Goal: Information Seeking & Learning: Find specific page/section

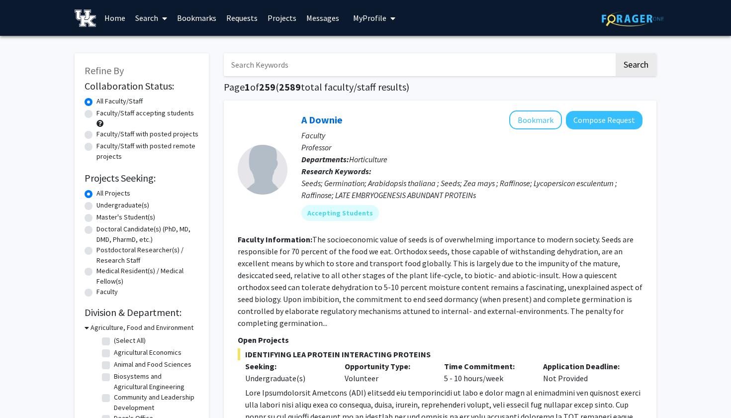
click at [290, 66] on input "Search Keywords" at bounding box center [419, 64] width 391 height 23
click at [636, 66] on button "Search" at bounding box center [636, 64] width 41 height 23
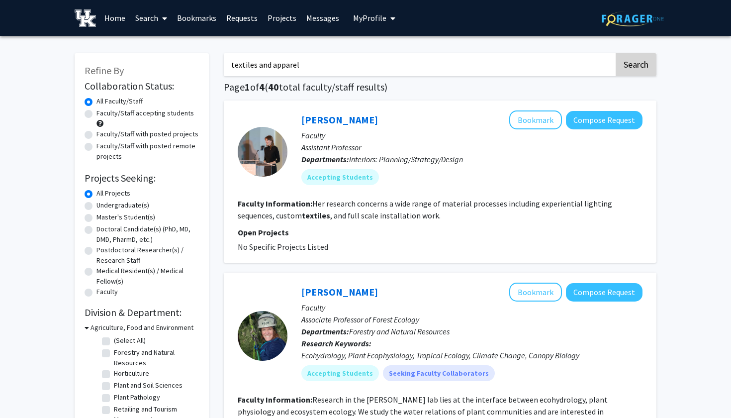
click at [643, 58] on button "Search" at bounding box center [636, 64] width 41 height 23
drag, startPoint x: 304, startPoint y: 62, endPoint x: 254, endPoint y: 64, distance: 49.3
click at [254, 64] on input "textiles and apparel" at bounding box center [419, 64] width 391 height 23
click at [636, 66] on button "Search" at bounding box center [636, 64] width 41 height 23
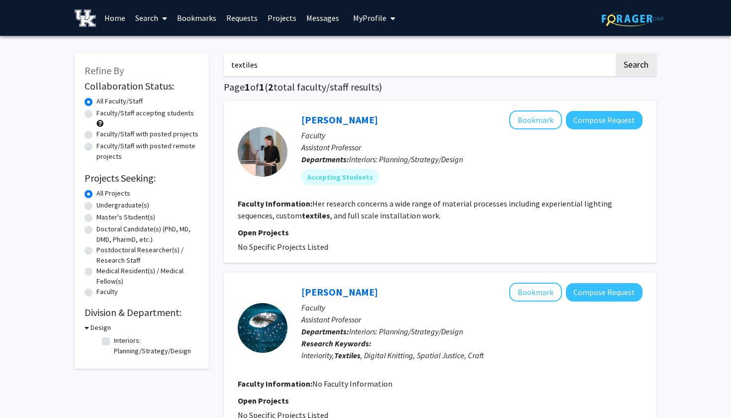
drag, startPoint x: 266, startPoint y: 63, endPoint x: 216, endPoint y: 63, distance: 49.8
click at [216, 63] on div "textiles Search Page 1 of 1 ( 2 total faculty/staff results) Ingrid Schmidt Boo…" at bounding box center [440, 265] width 448 height 445
click at [636, 66] on button "Search" at bounding box center [636, 64] width 41 height 23
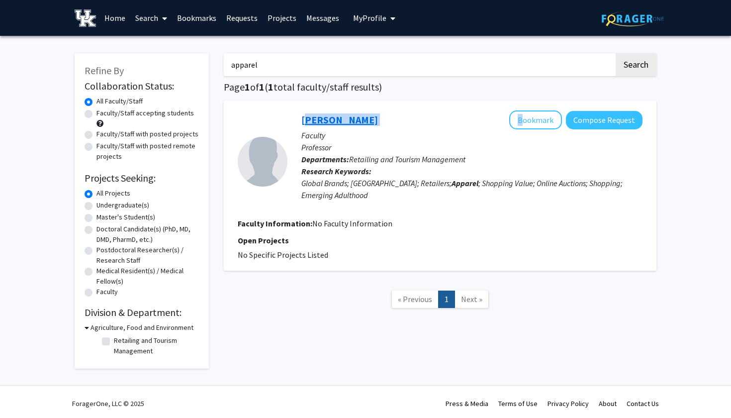
click at [303, 121] on div "Min-Young Lee Bookmark Compose Request Faculty Professor Departments: Retailing…" at bounding box center [465, 161] width 355 height 102
drag, startPoint x: 251, startPoint y: 67, endPoint x: 274, endPoint y: 69, distance: 23.5
click at [274, 70] on input "apparel" at bounding box center [419, 64] width 391 height 23
click at [259, 69] on input "apparel" at bounding box center [419, 64] width 391 height 23
drag, startPoint x: 259, startPoint y: 69, endPoint x: 225, endPoint y: 69, distance: 33.8
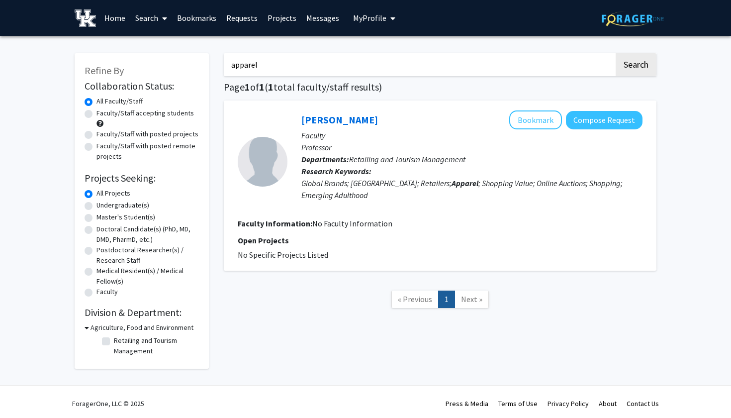
click at [225, 69] on input "apparel" at bounding box center [419, 64] width 391 height 23
click at [636, 66] on button "Search" at bounding box center [636, 64] width 41 height 23
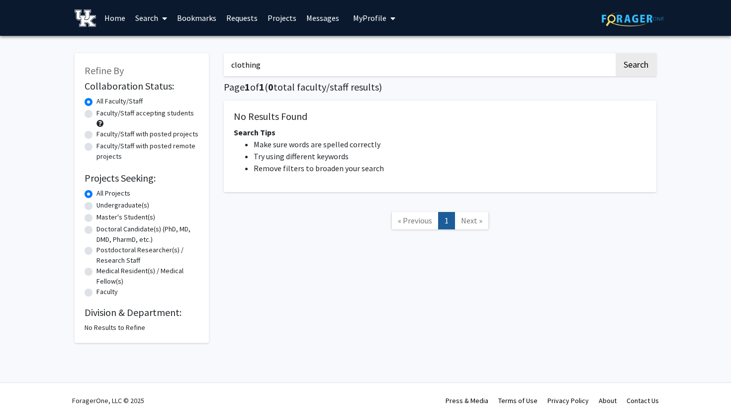
drag, startPoint x: 266, startPoint y: 63, endPoint x: 183, endPoint y: 63, distance: 83.1
click at [183, 63] on div "Refine By Collaboration Status: Collaboration Status All Faculty/Staff Collabor…" at bounding box center [365, 193] width 597 height 300
click at [636, 66] on button "Search" at bounding box center [636, 64] width 41 height 23
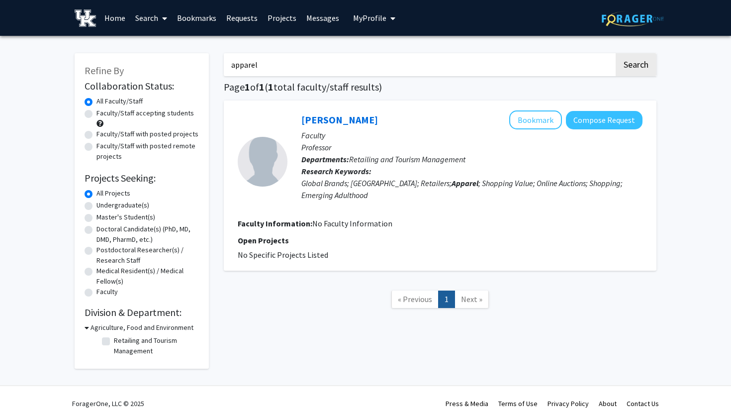
click at [388, 132] on p "Faculty" at bounding box center [472, 135] width 341 height 12
click at [422, 146] on p "Professor" at bounding box center [472, 147] width 341 height 12
click at [407, 155] on p "Departments: Retailing and Tourism Management" at bounding box center [472, 159] width 341 height 12
drag, startPoint x: 370, startPoint y: 113, endPoint x: 282, endPoint y: 123, distance: 88.1
click at [282, 123] on section "Min-Young Lee Bookmark Compose Request Faculty Professor Departments: Retailing…" at bounding box center [440, 161] width 405 height 102
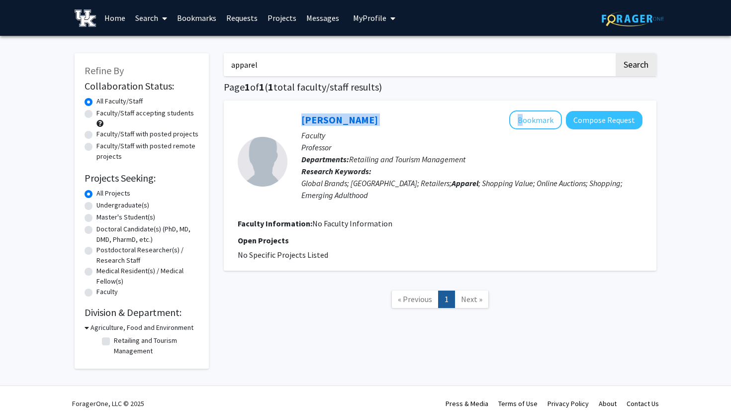
copy section "Min-Young Lee"
click at [416, 225] on section "Faculty Information: No Faculty Information" at bounding box center [440, 223] width 405 height 12
drag, startPoint x: 416, startPoint y: 225, endPoint x: 331, endPoint y: 108, distance: 144.3
click at [334, 108] on div "Min-Young Lee Bookmark Compose Request Faculty Professor Departments: Retailing…" at bounding box center [440, 186] width 433 height 170
drag, startPoint x: 263, startPoint y: 63, endPoint x: 208, endPoint y: 63, distance: 54.7
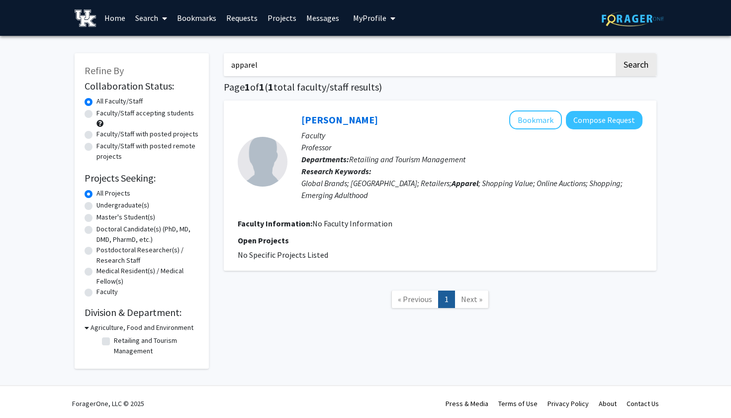
click at [208, 63] on div "Refine By Collaboration Status: Collaboration Status All Faculty/Staff Collabor…" at bounding box center [365, 205] width 597 height 325
click at [636, 66] on button "Search" at bounding box center [636, 64] width 41 height 23
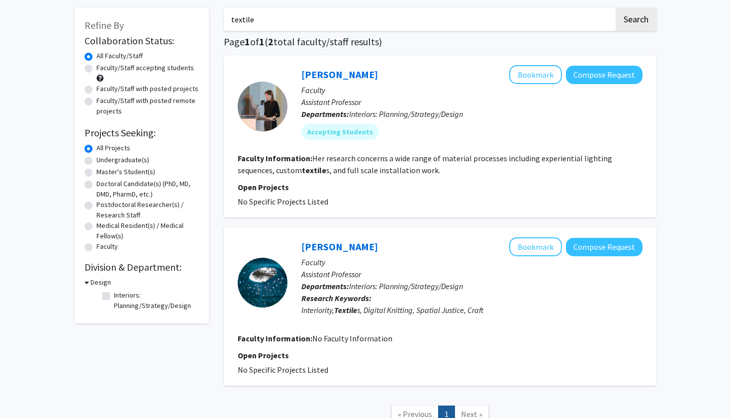
scroll to position [40, 0]
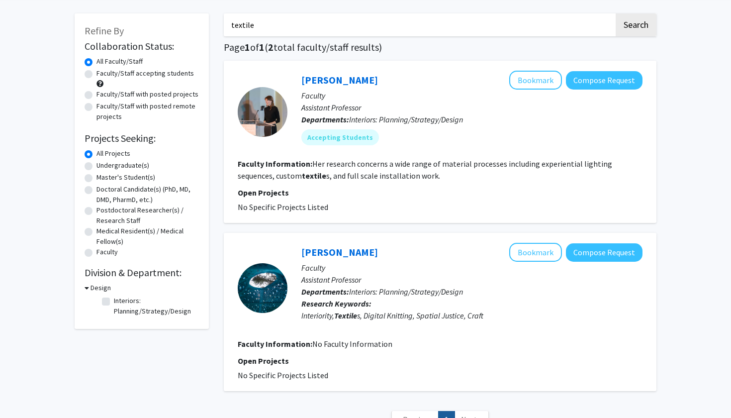
click at [375, 83] on div "Ingrid Schmidt Bookmark Compose Request" at bounding box center [472, 80] width 341 height 19
drag, startPoint x: 367, startPoint y: 82, endPoint x: 303, endPoint y: 82, distance: 64.7
click at [303, 82] on div "Ingrid Schmidt Bookmark Compose Request" at bounding box center [472, 80] width 341 height 19
copy div "Ingrid Schmidt"
click at [452, 184] on fg-search-faculty "Ingrid Schmidt Bookmark Compose Request Faculty Assistant Professor Departments…" at bounding box center [440, 142] width 405 height 142
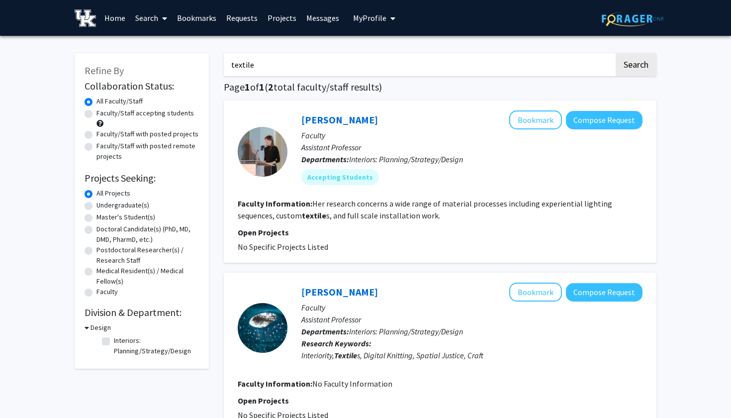
scroll to position [0, 0]
drag, startPoint x: 257, startPoint y: 67, endPoint x: 220, endPoint y: 67, distance: 36.3
click at [220, 67] on div "textile Search Page 1 of 1 ( 2 total faculty/staff results) Ingrid Schmidt Book…" at bounding box center [440, 265] width 448 height 445
type input "apparel"
click at [636, 66] on button "Search" at bounding box center [636, 64] width 41 height 23
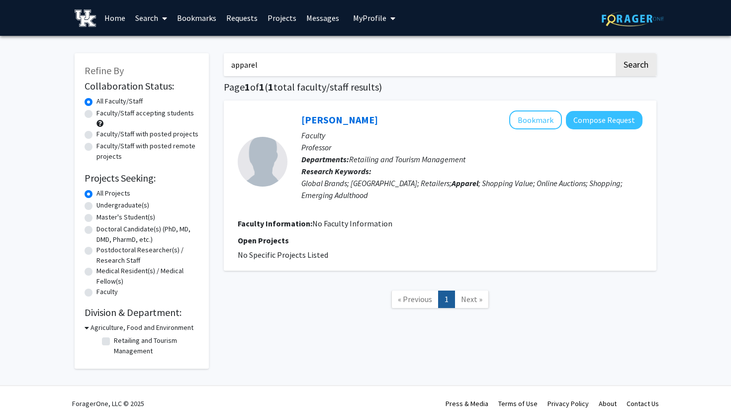
click at [421, 129] on div "Min-Young Lee Bookmark Compose Request" at bounding box center [472, 119] width 341 height 19
click at [303, 121] on div "Min-Young Lee Bookmark Compose Request Faculty Professor Departments: Retailing…" at bounding box center [465, 161] width 355 height 102
copy div "Min-Young Lee"
